Goal: Communication & Community: Answer question/provide support

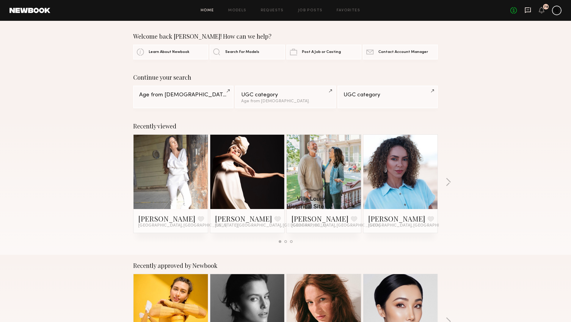
click at [529, 13] on icon at bounding box center [528, 10] width 7 height 7
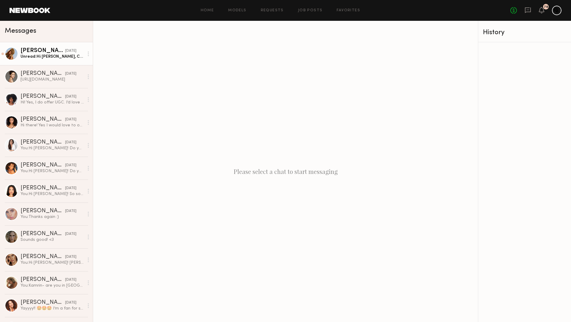
click at [65, 51] on div "[DATE]" at bounding box center [70, 51] width 11 height 6
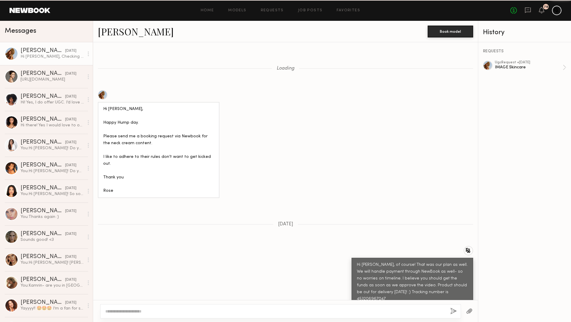
scroll to position [707, 0]
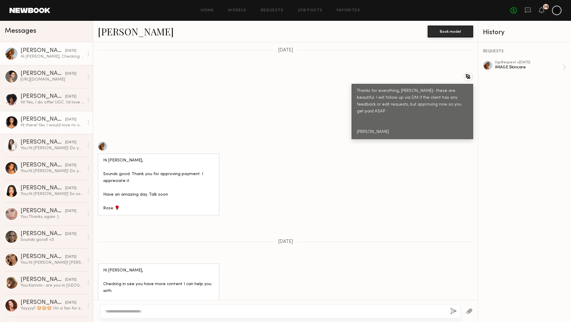
click at [55, 126] on div "Hi there! Yes I would love to offer UGC. I don’t have much experience but I’m w…" at bounding box center [52, 126] width 63 height 6
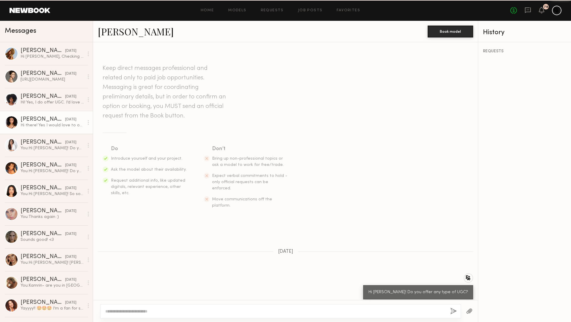
scroll to position [15, 0]
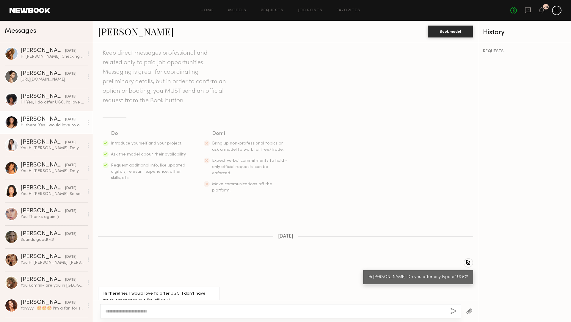
click at [124, 36] on link "Danielle V." at bounding box center [136, 31] width 76 height 13
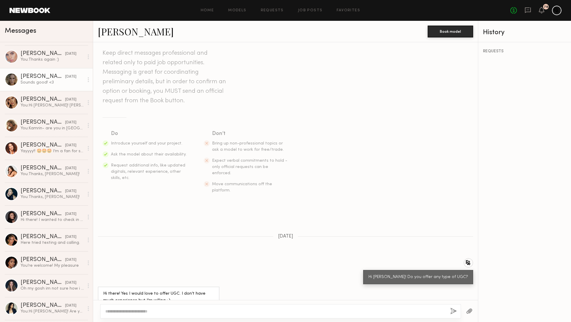
scroll to position [310, 0]
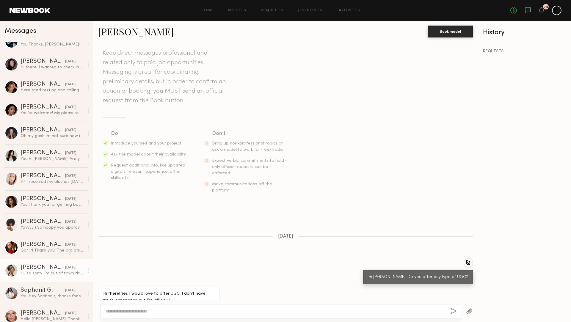
click at [42, 272] on div "Hi, so sorry I’m out of town this whole week with family. Unfortunately, I’ll b…" at bounding box center [52, 274] width 63 height 6
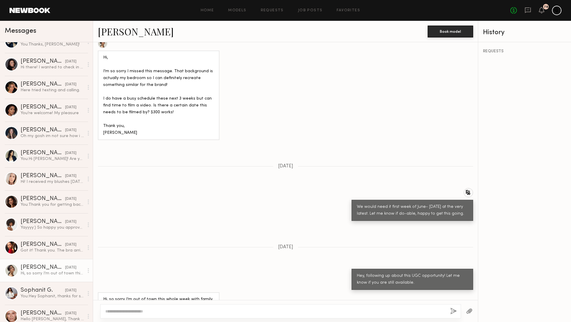
scroll to position [1014, 0]
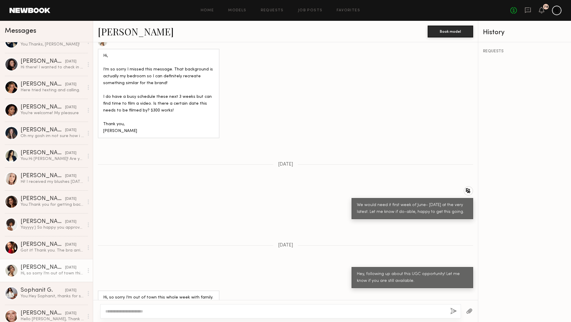
click at [126, 31] on link "Cindy N." at bounding box center [136, 31] width 76 height 13
click at [147, 311] on textarea at bounding box center [275, 312] width 340 height 6
drag, startPoint x: 237, startPoint y: 312, endPoint x: 205, endPoint y: 313, distance: 31.9
click at [205, 313] on textarea "**********" at bounding box center [275, 312] width 341 height 6
type textarea "**********"
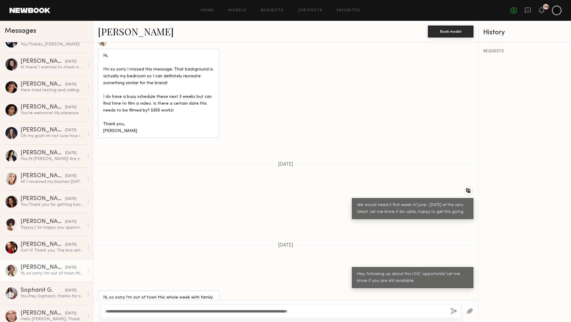
click at [451, 313] on button "button" at bounding box center [454, 311] width 7 height 7
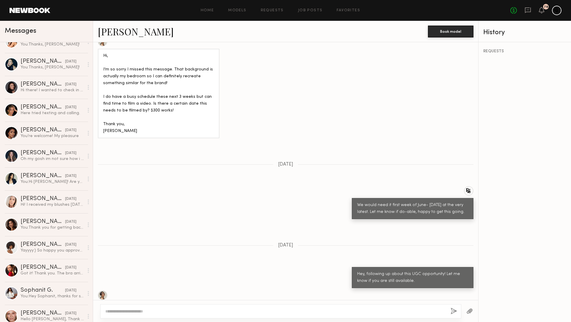
scroll to position [0, 0]
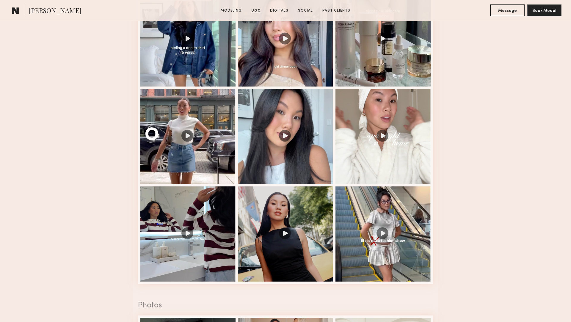
scroll to position [767, 0]
